Goal: Information Seeking & Learning: Learn about a topic

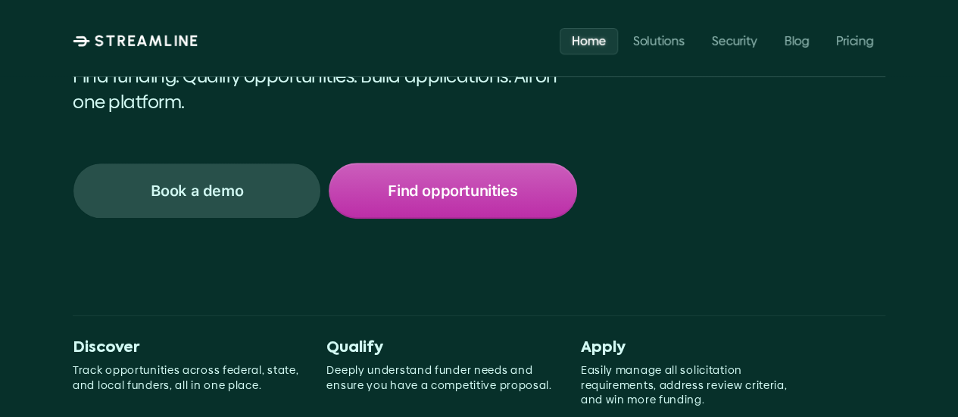
scroll to position [303, 0]
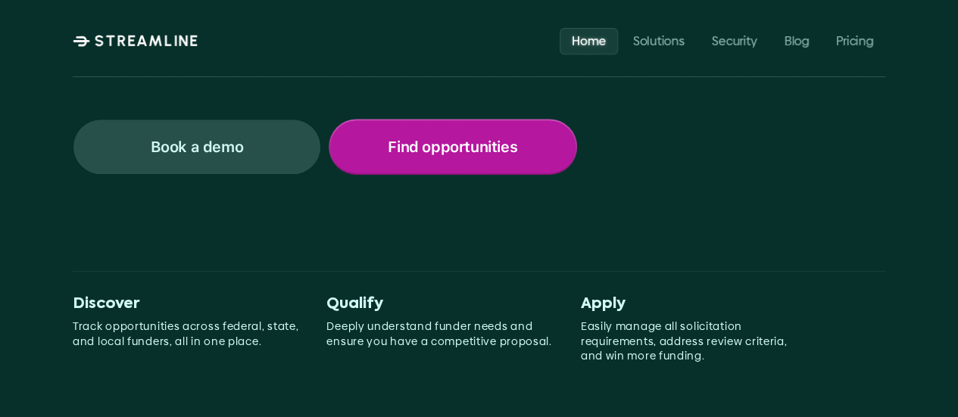
click at [457, 155] on p "Find opportunities" at bounding box center [452, 147] width 129 height 20
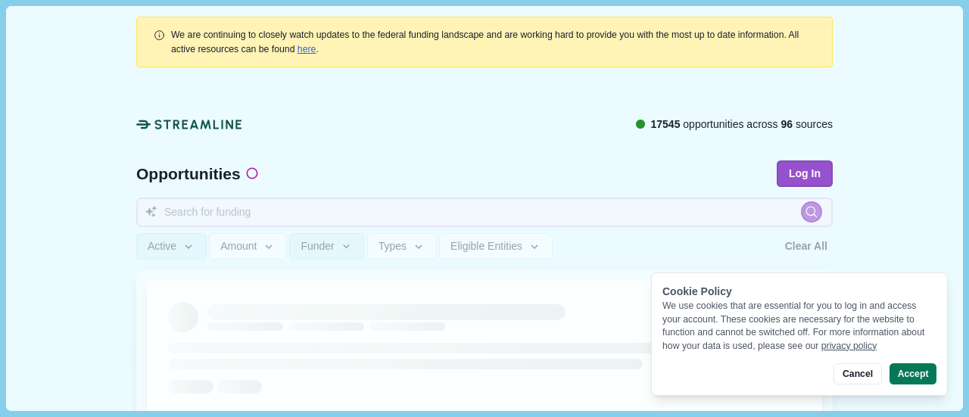
click at [908, 373] on button "Accept" at bounding box center [913, 373] width 47 height 21
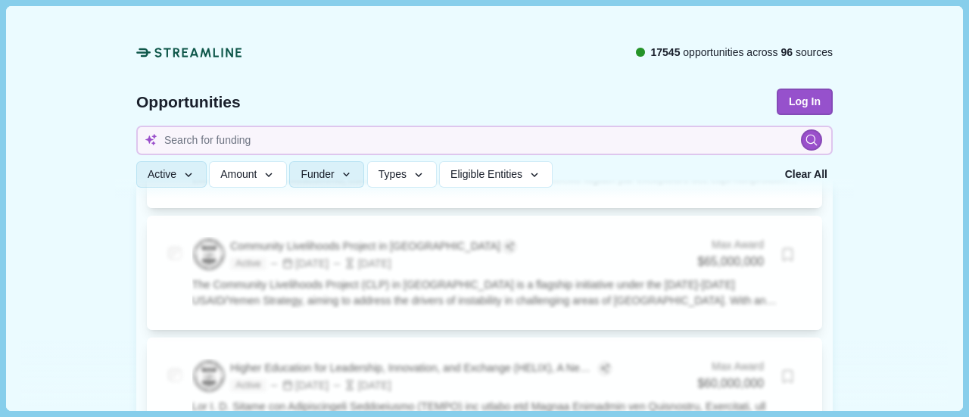
scroll to position [1817, 0]
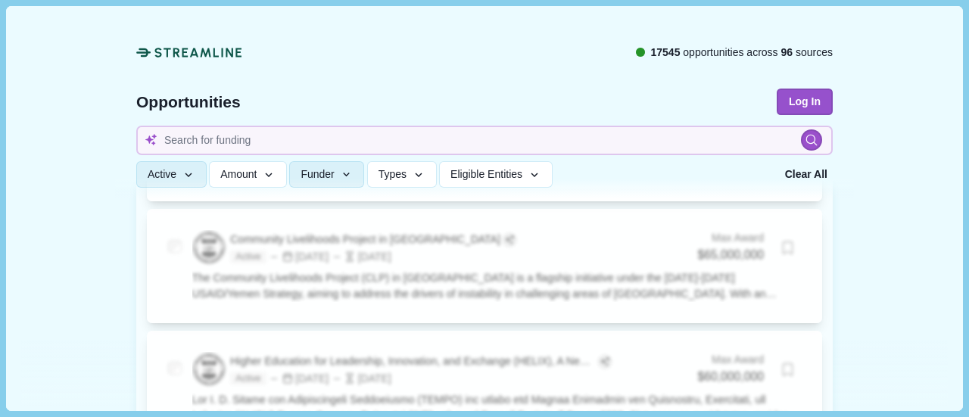
click at [796, 108] on button "Log In" at bounding box center [805, 102] width 56 height 26
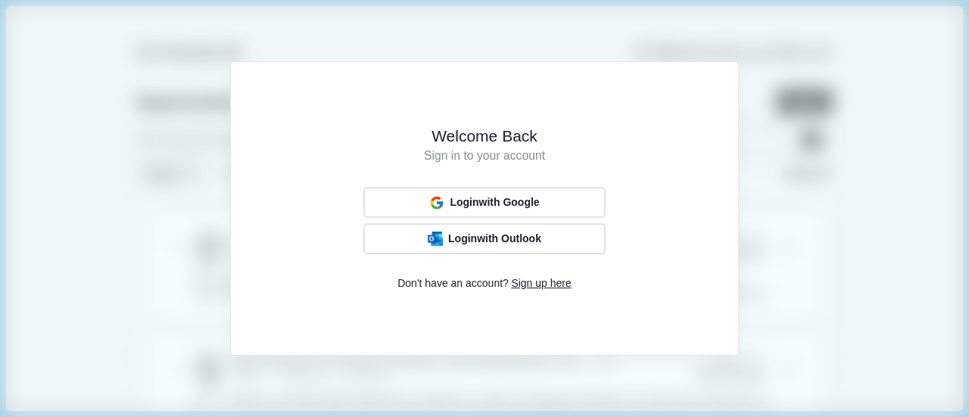
click at [488, 195] on div "Login with Google" at bounding box center [484, 202] width 120 height 20
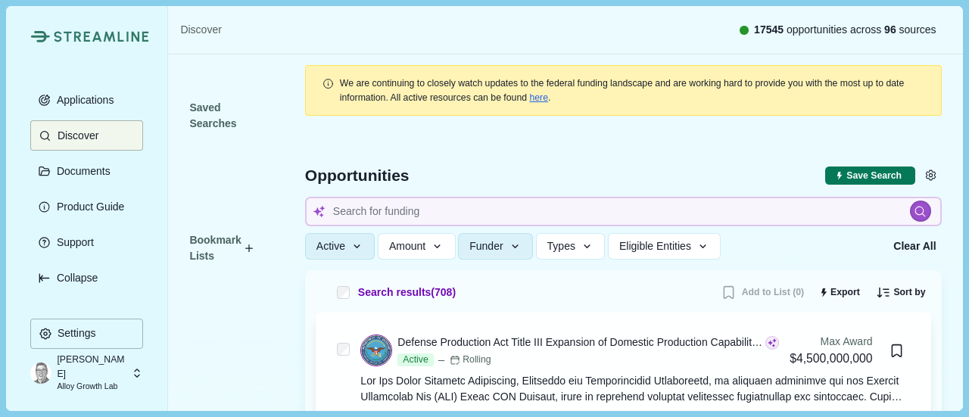
scroll to position [76, 0]
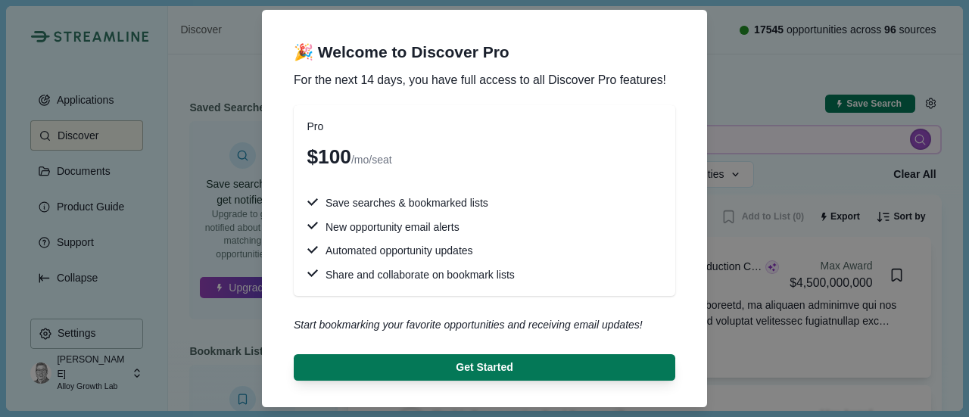
click at [159, 23] on div "🎉 Welcome to Discover Pro For the next 14 days, you have full access to all Dis…" at bounding box center [484, 208] width 969 height 417
click at [489, 362] on button "Get Started" at bounding box center [485, 367] width 382 height 26
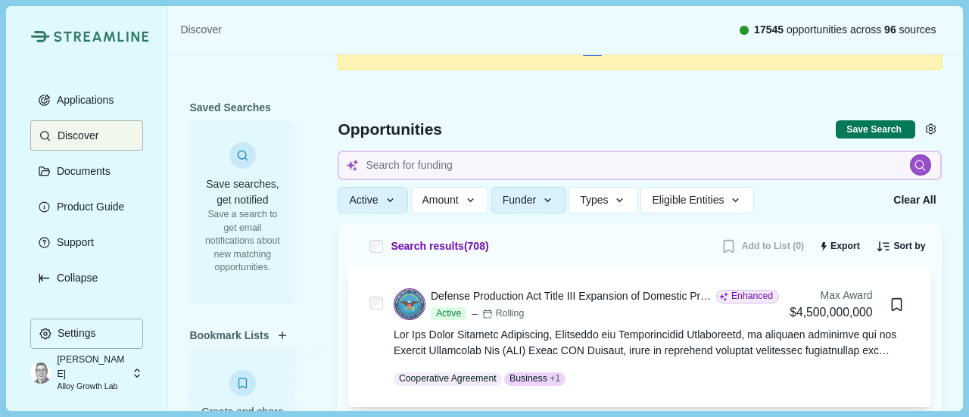
scroll to position [0, 0]
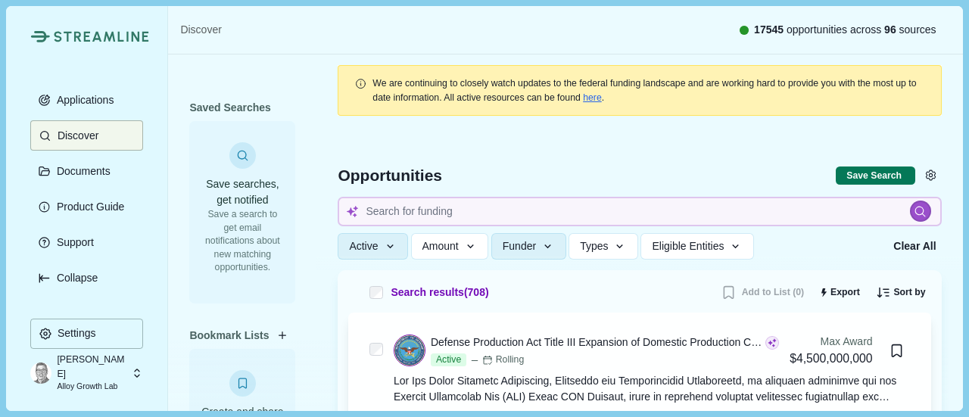
click at [622, 248] on icon "button" at bounding box center [620, 247] width 14 height 14
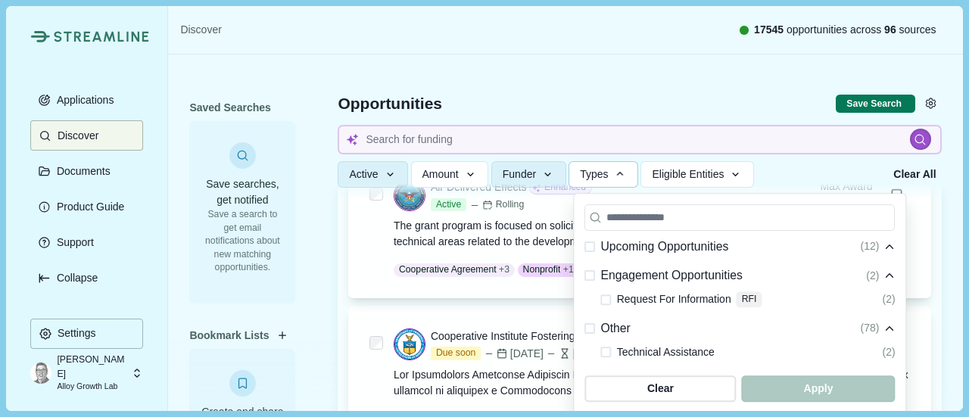
scroll to position [1053, 0]
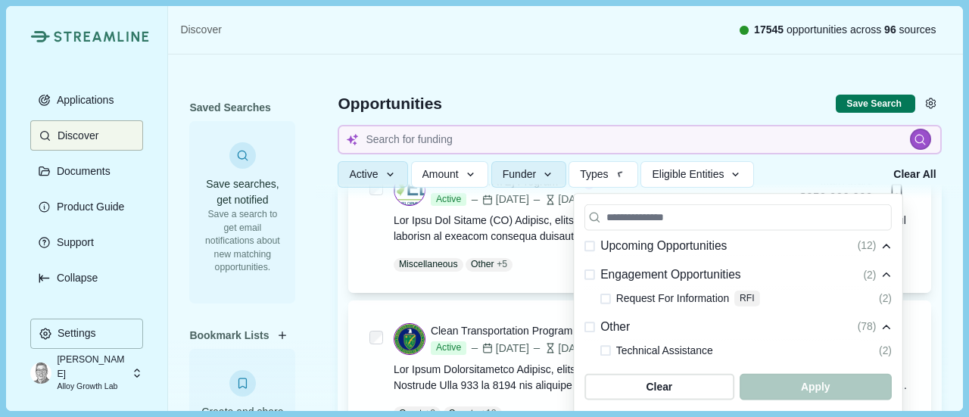
click at [324, 43] on div "Discover 17545 opportunities across 96 sources" at bounding box center [565, 30] width 794 height 48
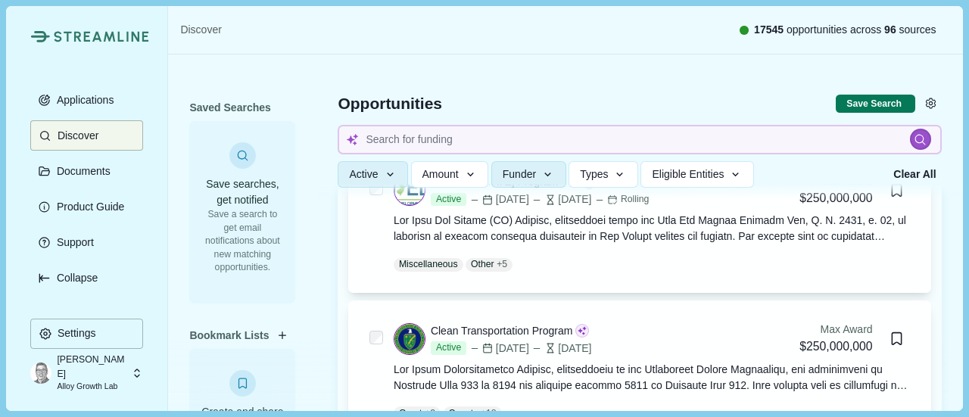
click at [618, 175] on icon "button" at bounding box center [620, 175] width 14 height 14
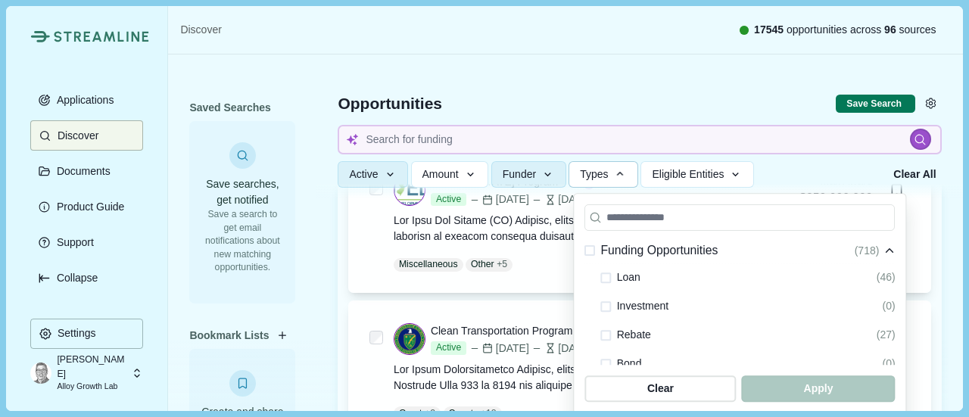
scroll to position [76, 0]
click at [610, 317] on span at bounding box center [606, 314] width 11 height 11
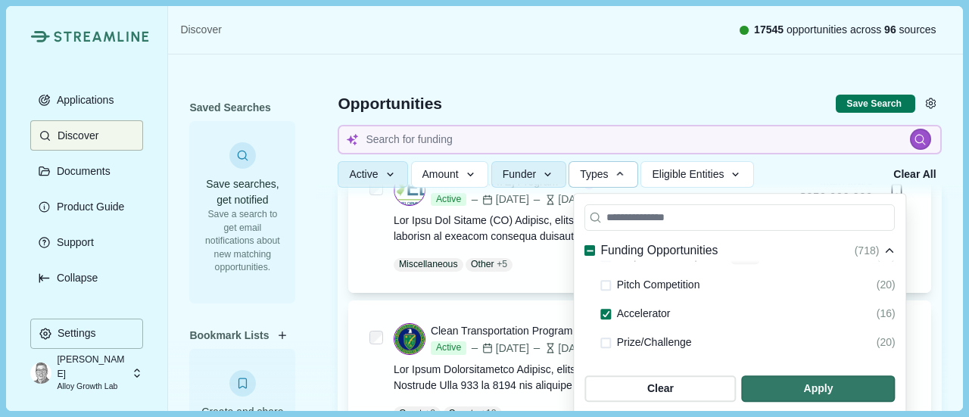
click at [792, 389] on span "button" at bounding box center [818, 389] width 154 height 26
